Goal: Information Seeking & Learning: Understand process/instructions

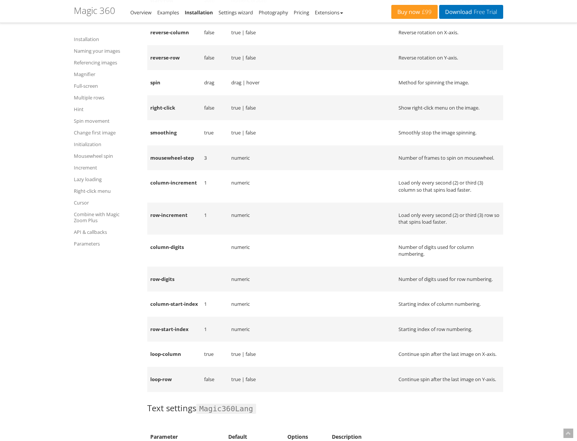
scroll to position [8602, 0]
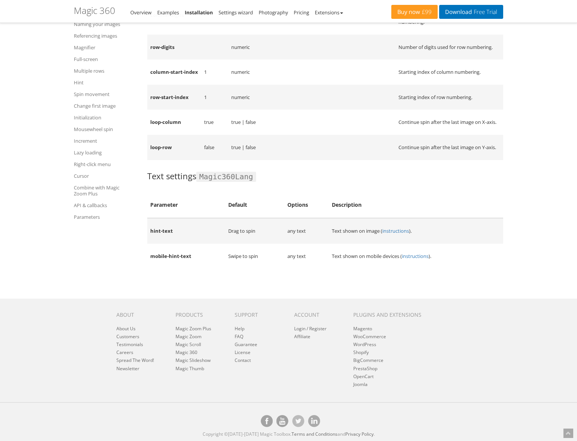
drag, startPoint x: 268, startPoint y: 274, endPoint x: 260, endPoint y: 254, distance: 21.3
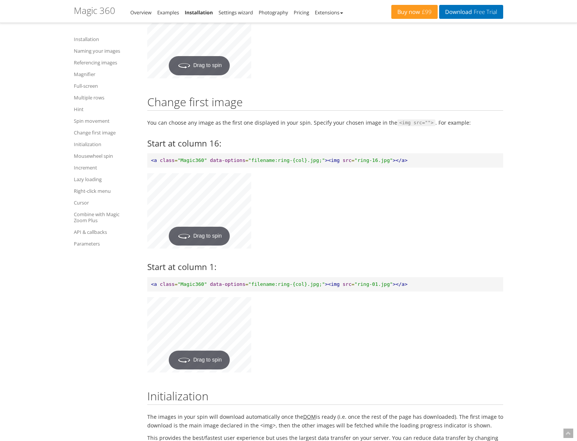
scroll to position [4500, 0]
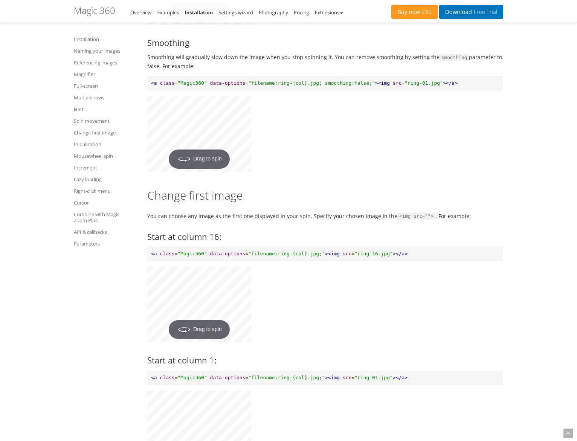
click at [549, 262] on div "Magic Zoom Plus Magic Zoom Magic Scroll Magic 360 Magic Slideshow Magic Thumb C…" at bounding box center [288, 8] width 577 height 9017
click at [189, 251] on span ""Magic360"" at bounding box center [191, 254] width 29 height 6
copy span "Magic360"
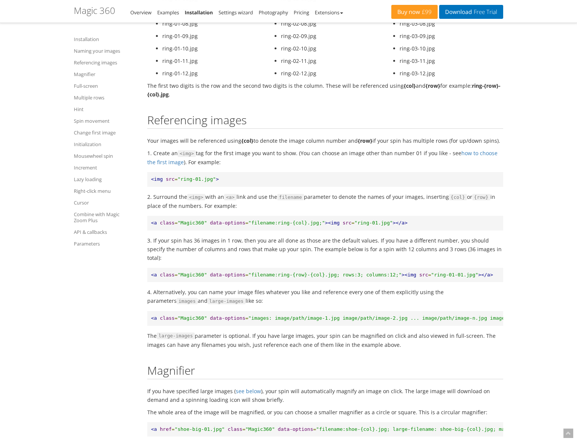
scroll to position [1086, 0]
drag, startPoint x: 537, startPoint y: 168, endPoint x: 544, endPoint y: 163, distance: 9.0
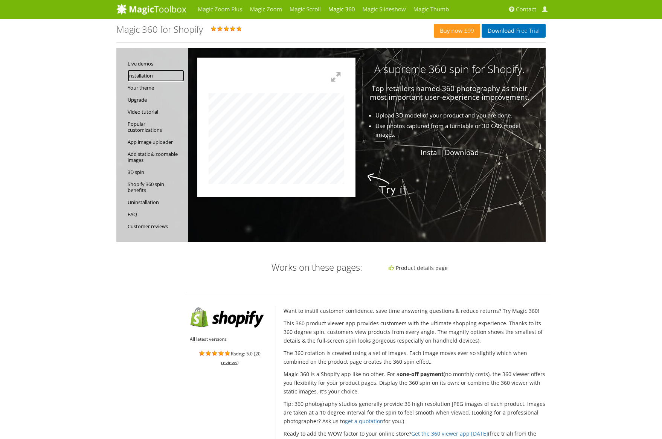
click at [146, 70] on link "Installation" at bounding box center [156, 76] width 56 height 12
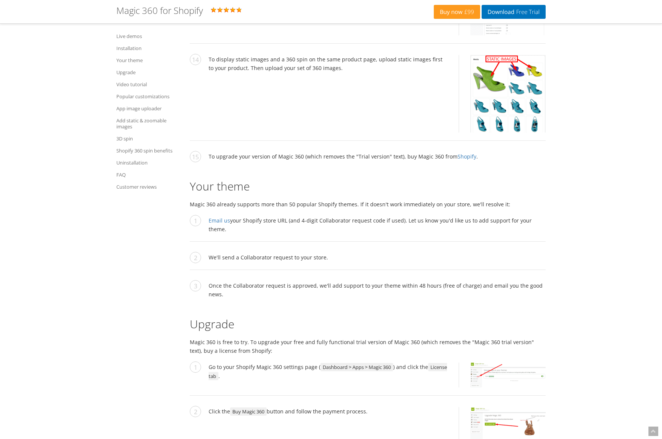
scroll to position [1610, 0]
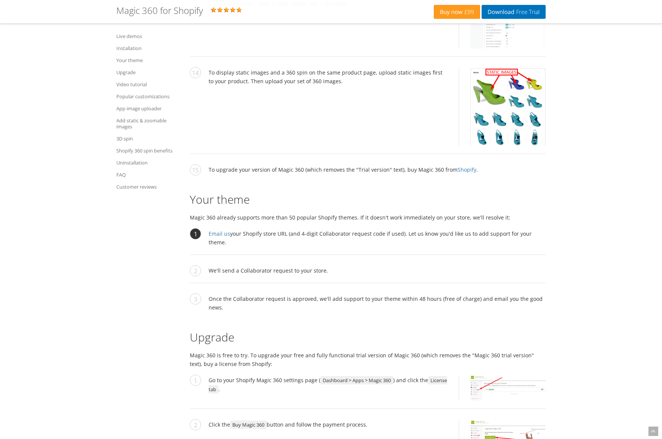
drag, startPoint x: 571, startPoint y: 234, endPoint x: 205, endPoint y: 234, distance: 366.2
copy li "Email us your Shopify store URL (and 4-digit Collaborator request code if used)…"
copy div "Magic 360 already supports more than 50 popular Shopify themes. If it doesn't w…"
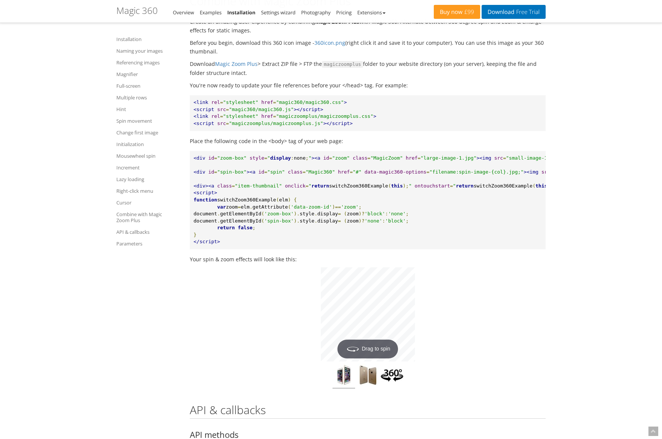
scroll to position [6362, 0]
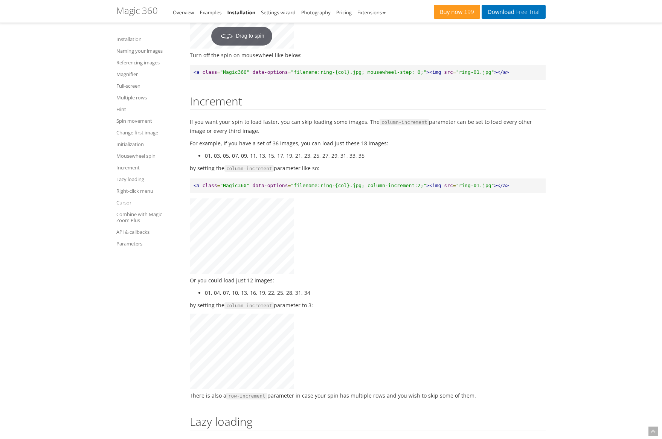
scroll to position [5262, 0]
